Goal: Find specific page/section: Find specific page/section

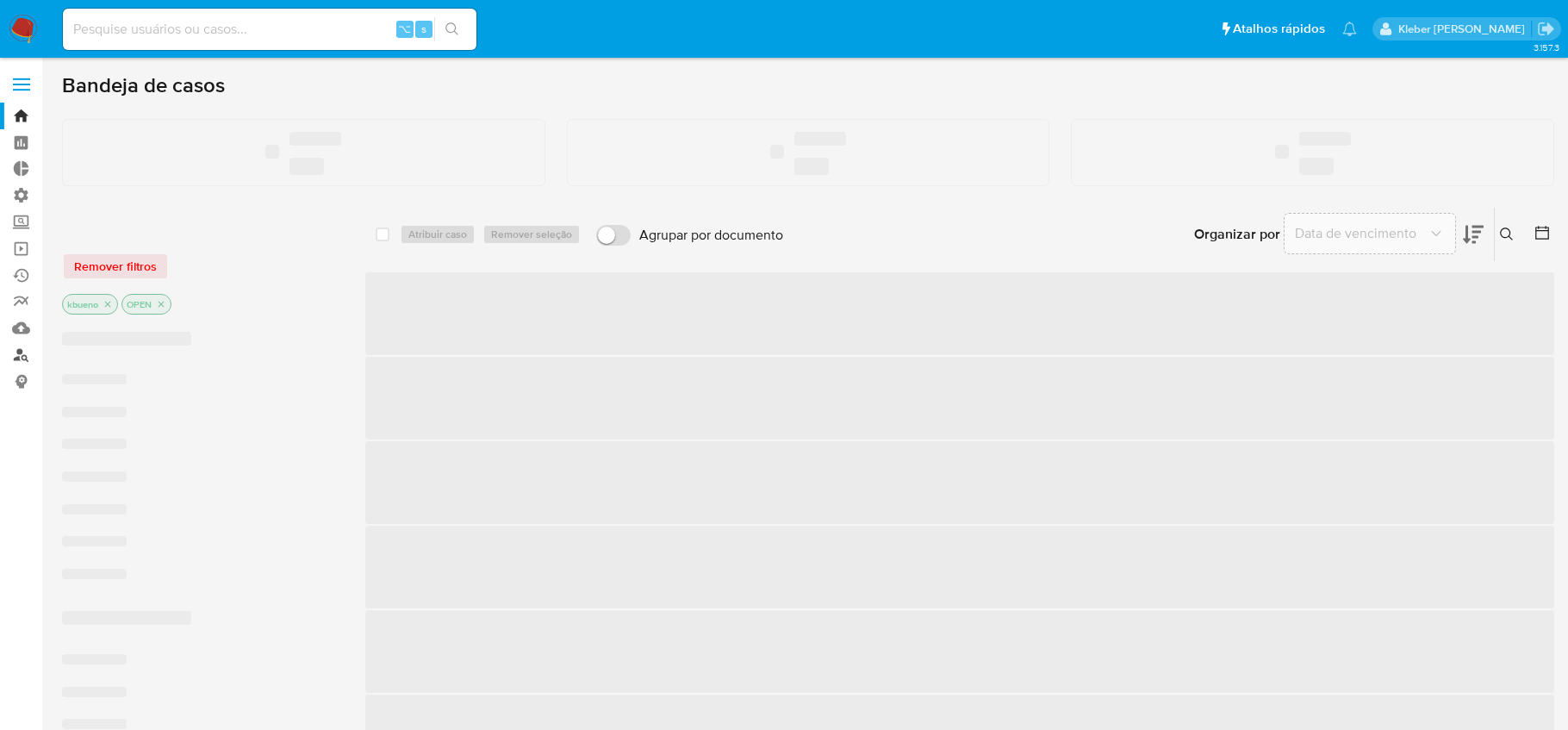
click at [20, 355] on link "Localizador de pessoas" at bounding box center [102, 354] width 205 height 27
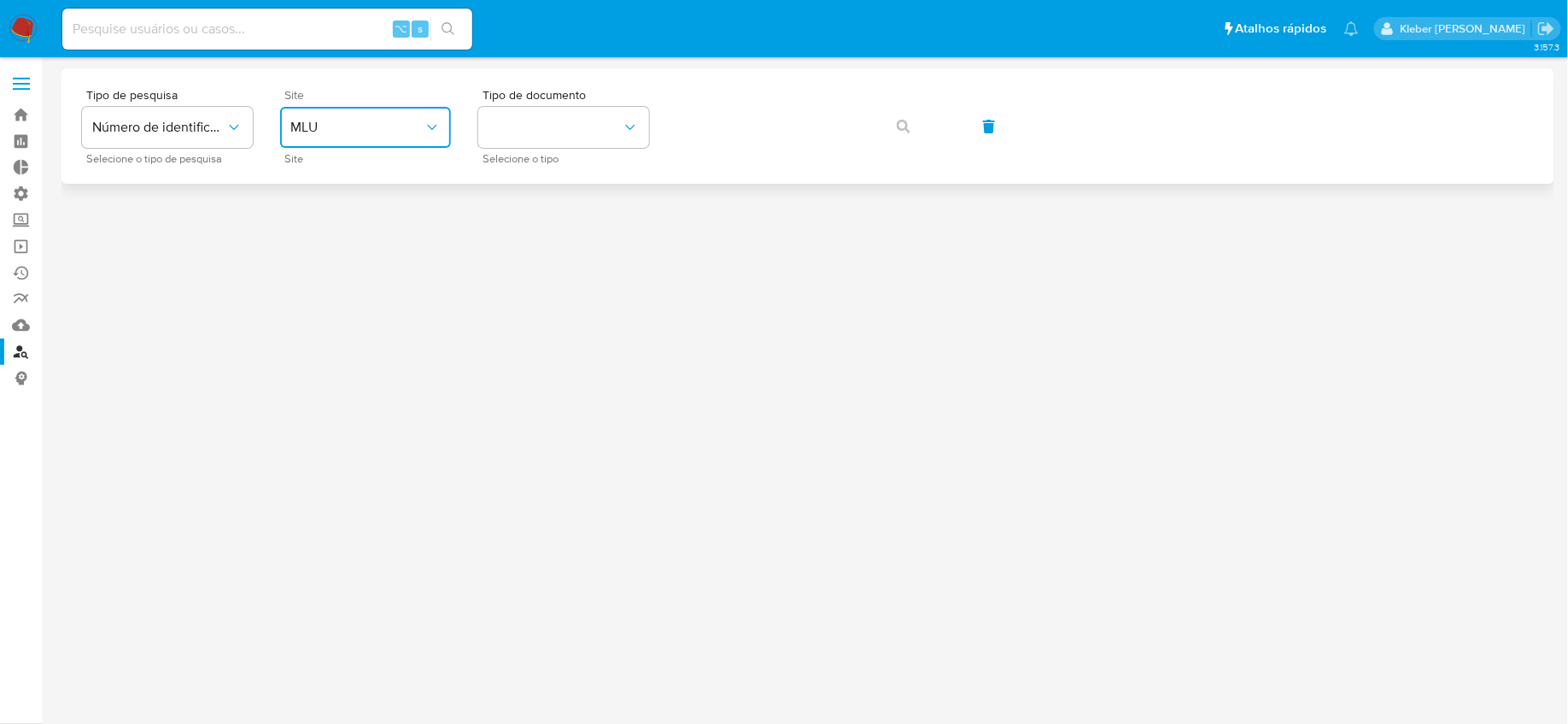
click at [421, 115] on button "MLU" at bounding box center [365, 127] width 171 height 41
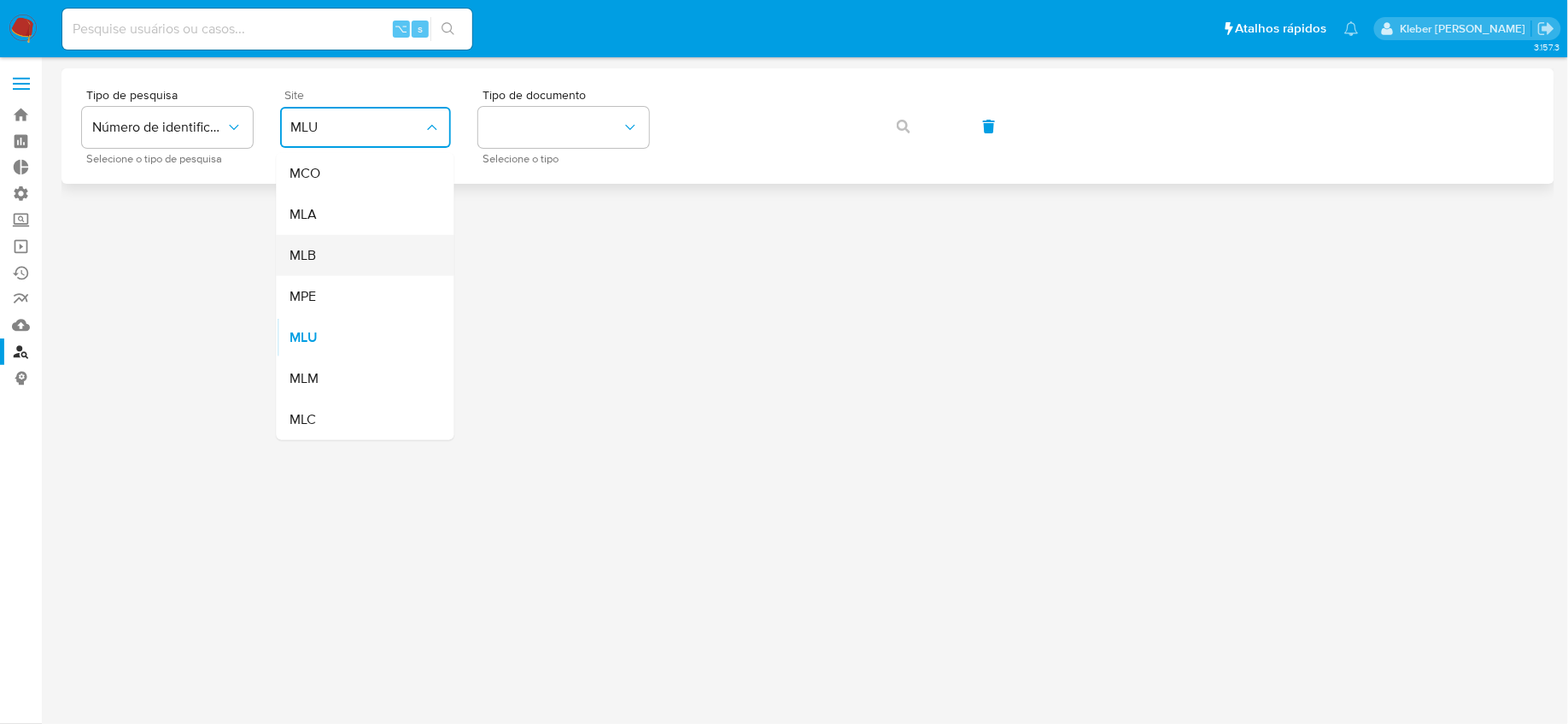
click at [375, 258] on div "MLB" at bounding box center [360, 255] width 140 height 41
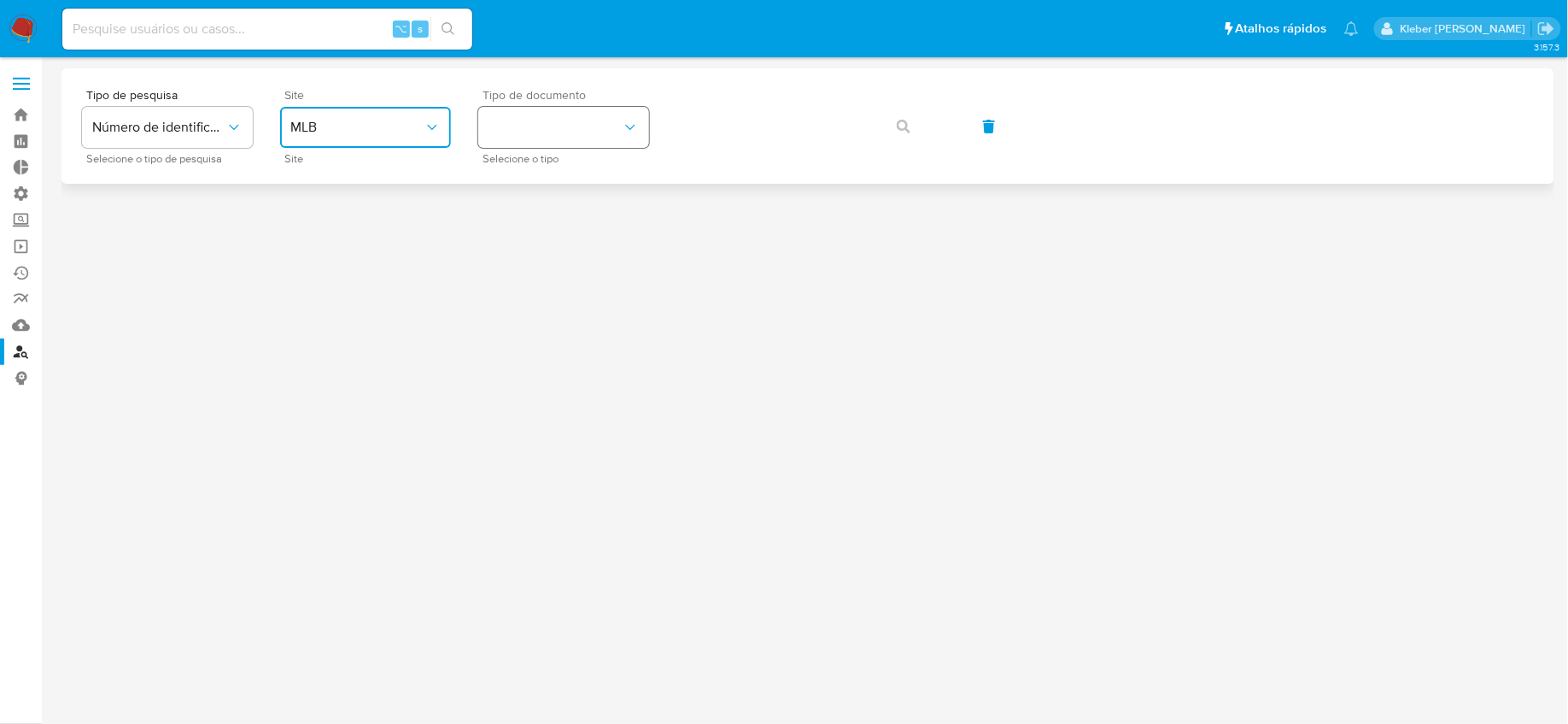
click at [575, 128] on button "identificationType" at bounding box center [563, 127] width 171 height 41
click at [569, 172] on div "CNPJ CNPJ" at bounding box center [558, 182] width 140 height 58
click at [899, 129] on icon "button" at bounding box center [903, 127] width 14 height 14
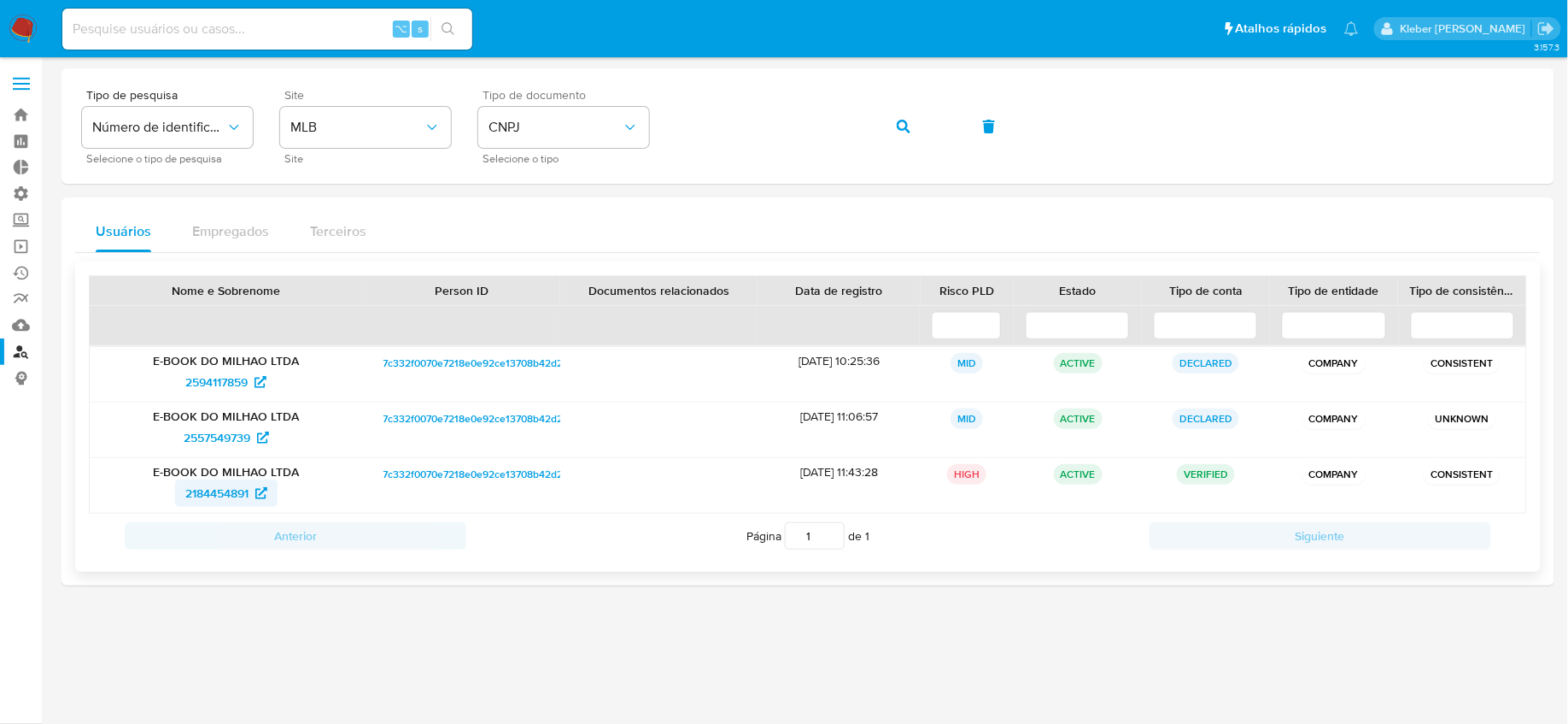
click at [231, 497] on span "2184454891" at bounding box center [217, 492] width 63 height 27
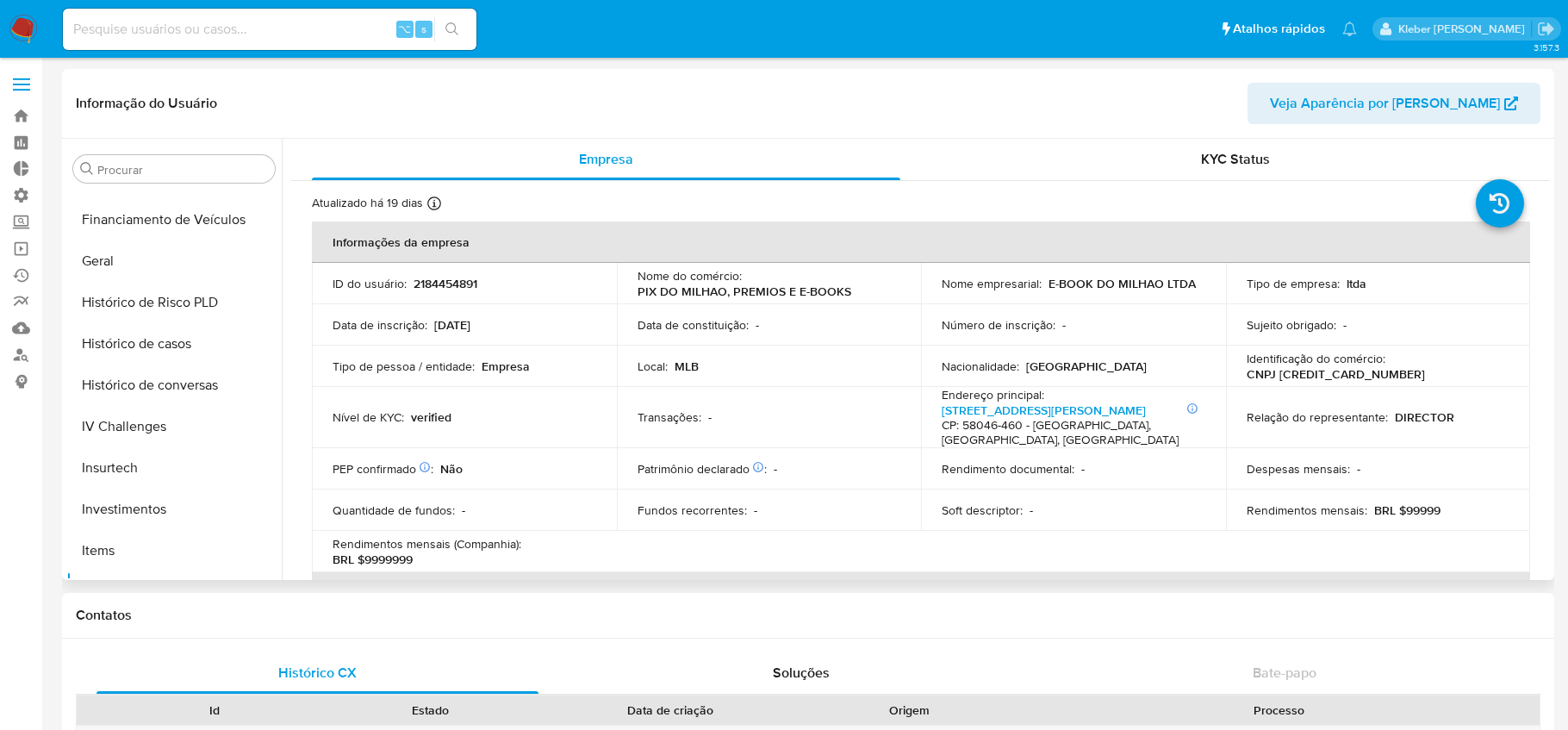
scroll to position [527, 0]
click at [160, 348] on button "Histórico de casos" at bounding box center [167, 345] width 202 height 42
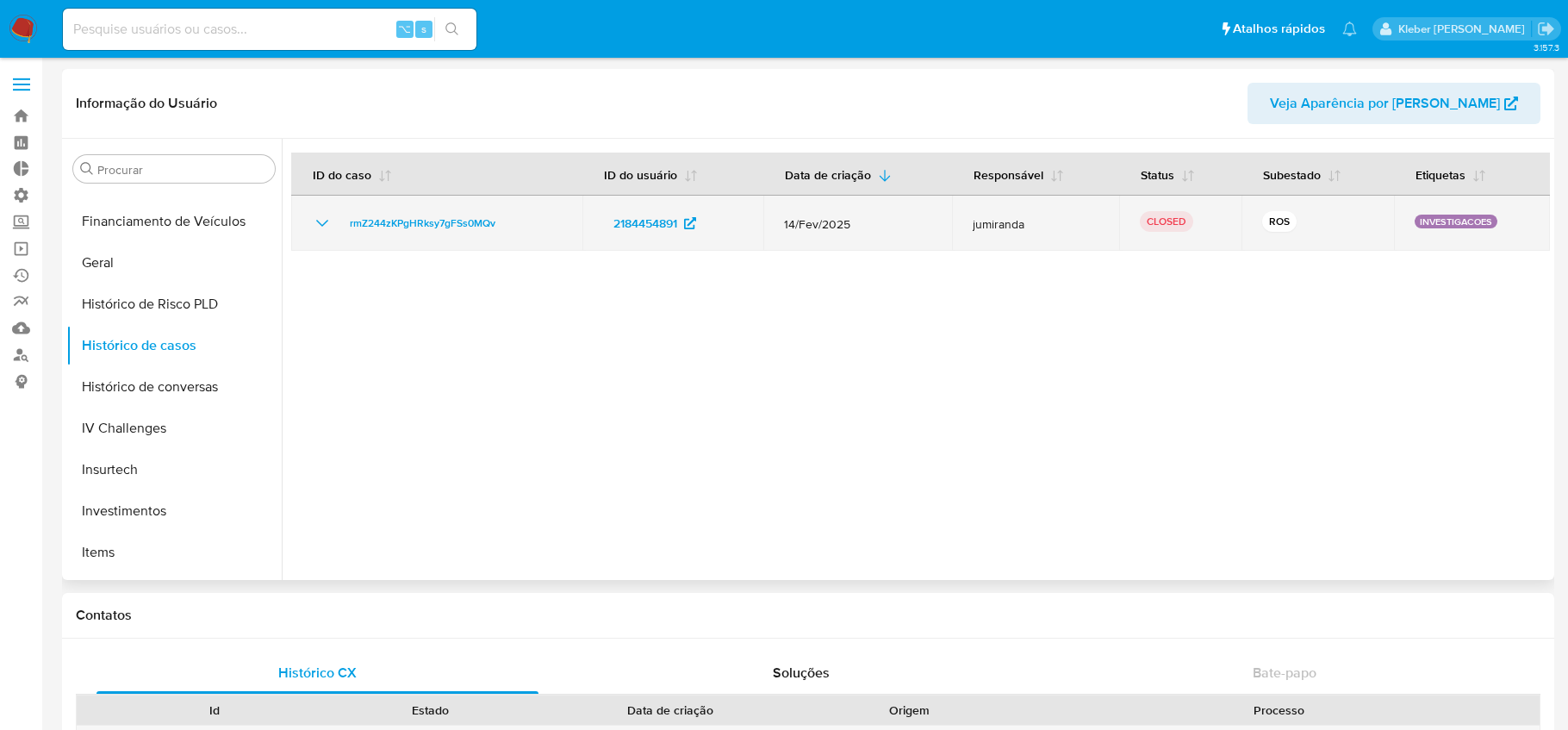
click at [320, 225] on icon "Mostrar/Ocultar" at bounding box center [322, 223] width 20 height 20
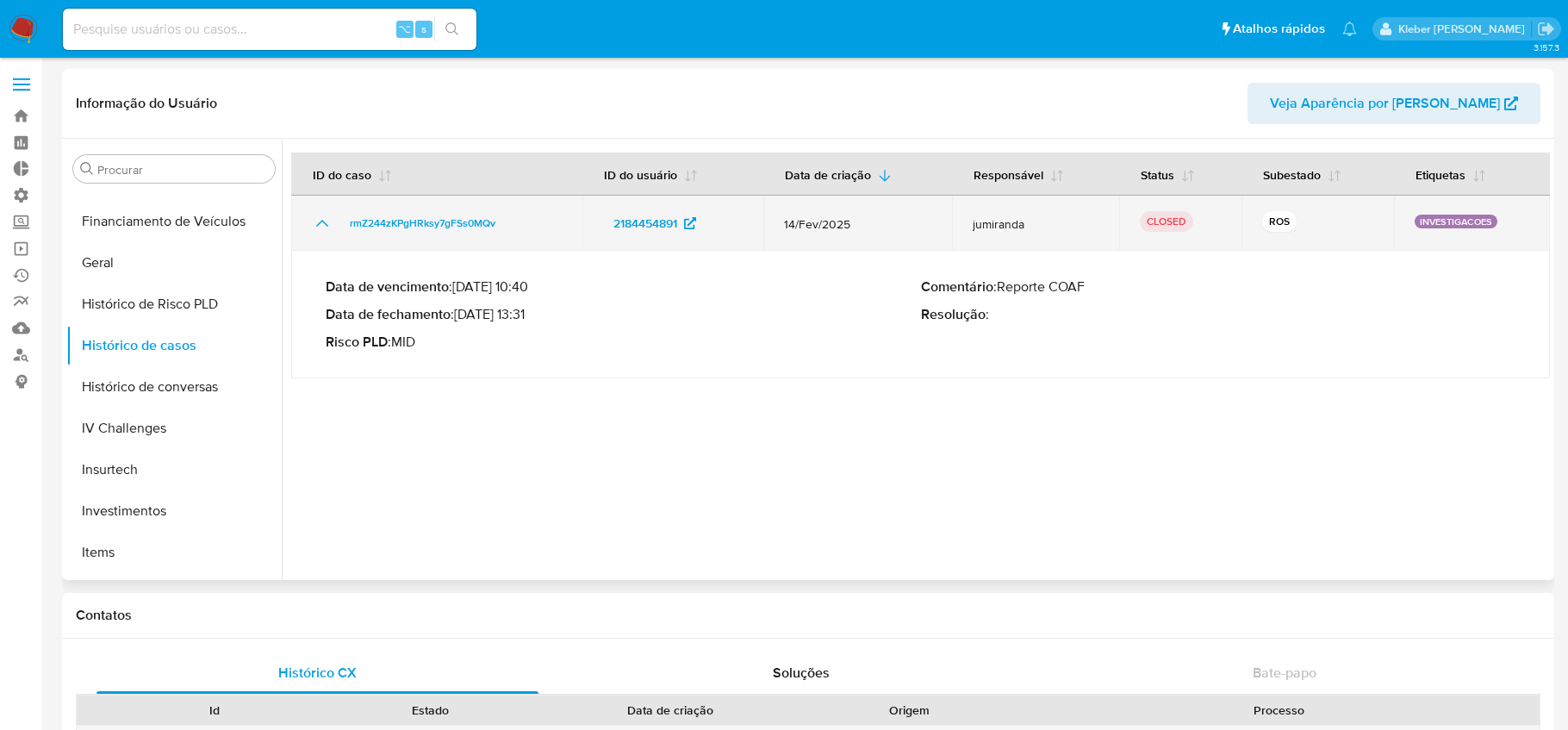
select select "10"
click at [456, 219] on span "rmZ244zKPgHRksy7gFSs0MQv" at bounding box center [423, 223] width 146 height 20
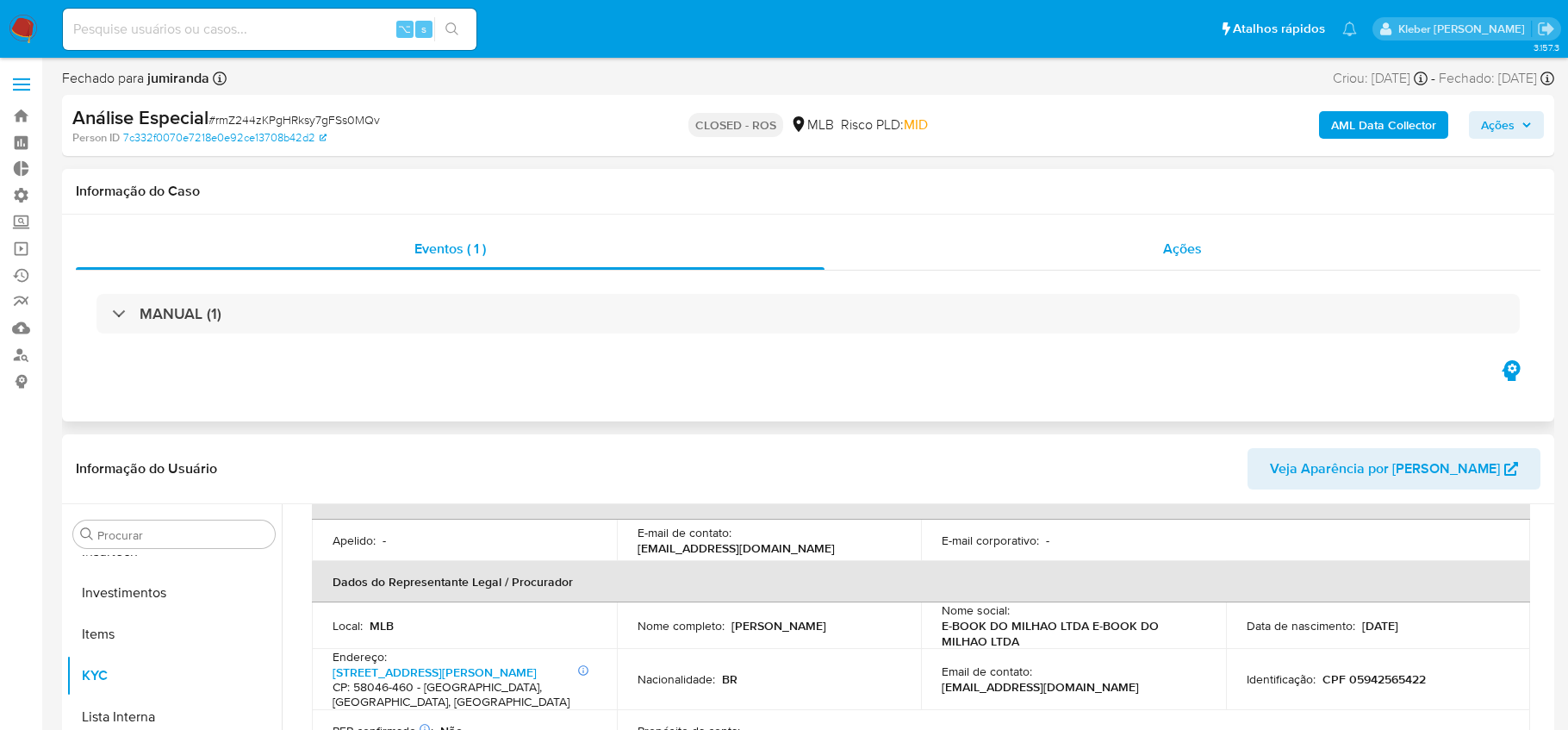
select select "10"
click at [1185, 246] on span "Ações" at bounding box center [1182, 249] width 39 height 20
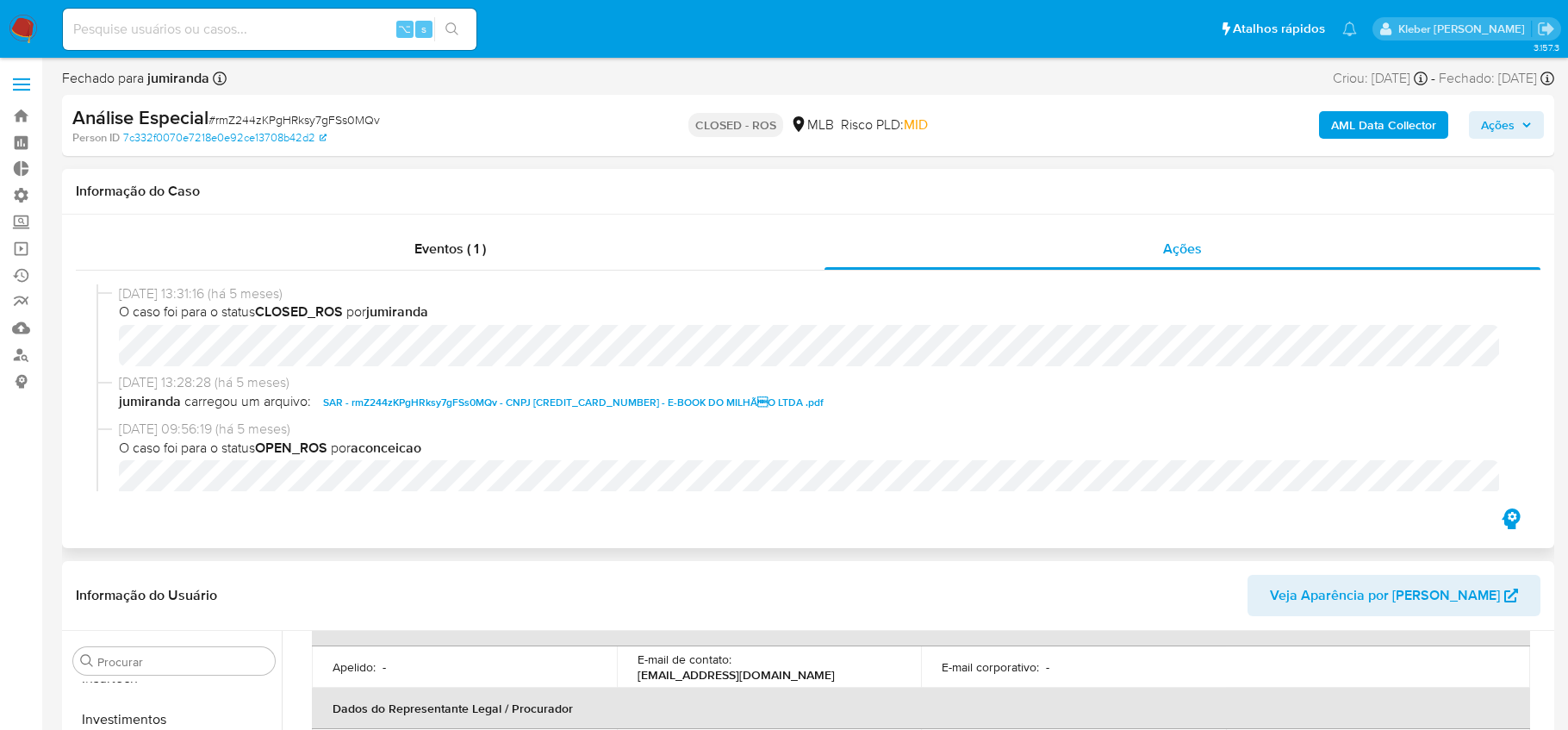
click at [466, 408] on span "SAR - rmZ244zKPgHRksy7gFSs0MQv - CNPJ 58534909000100 - E-BOOK DO MILHÃO LTDA .…" at bounding box center [574, 401] width 501 height 20
